Goal: Information Seeking & Learning: Learn about a topic

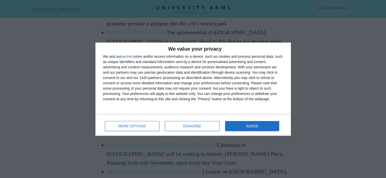
scroll to position [670, 0]
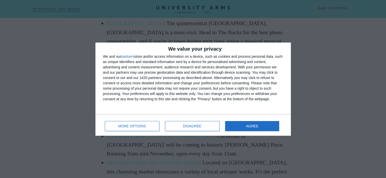
click at [247, 132] on div "MORE OPTIONS DISAGREE AGREE" at bounding box center [193, 125] width 180 height 14
click at [241, 126] on button "AGREE" at bounding box center [252, 126] width 54 height 10
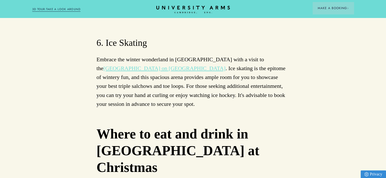
scroll to position [2228, 0]
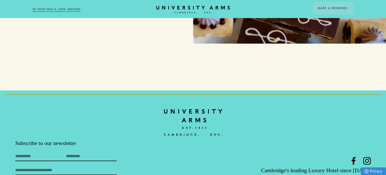
scroll to position [774, 0]
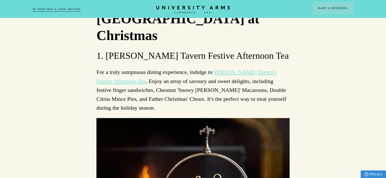
scroll to position [2469, 0]
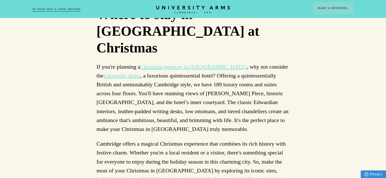
scroll to position [2921, 0]
